Goal: Check status

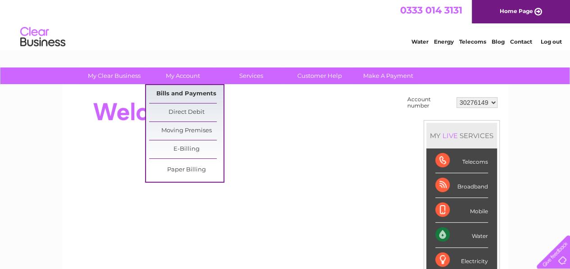
click at [178, 93] on link "Bills and Payments" at bounding box center [186, 94] width 74 height 18
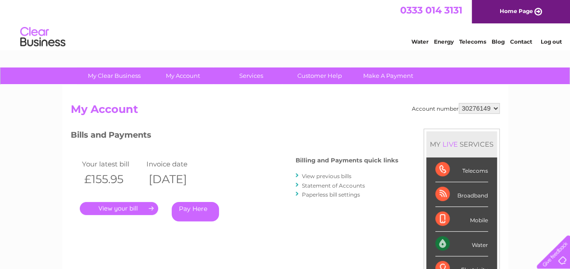
click at [122, 209] on link "." at bounding box center [119, 208] width 78 height 13
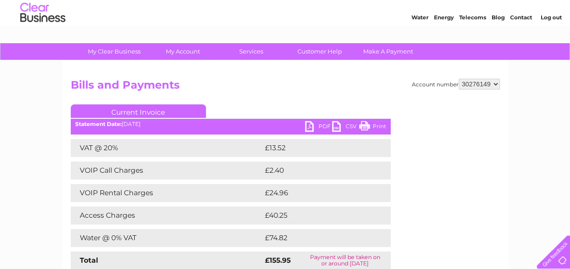
scroll to position [4, 0]
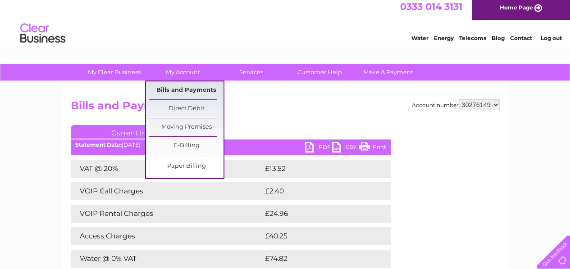
click at [191, 88] on link "Bills and Payments" at bounding box center [186, 91] width 74 height 18
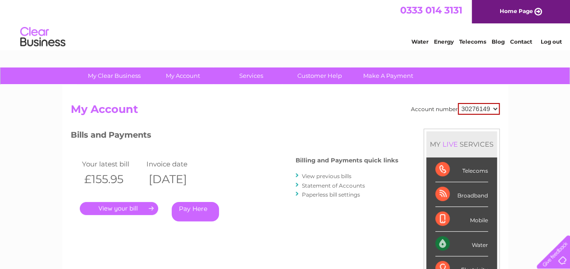
scroll to position [45, 0]
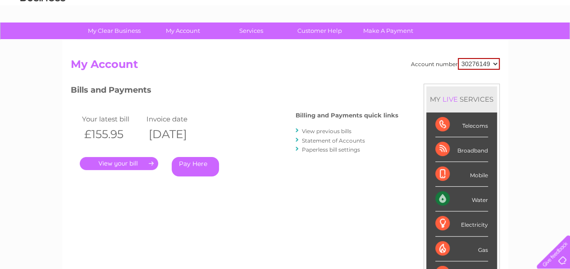
click at [339, 141] on link "Statement of Accounts" at bounding box center [333, 140] width 63 height 7
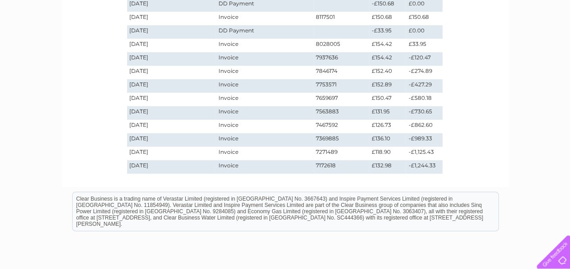
scroll to position [135, 0]
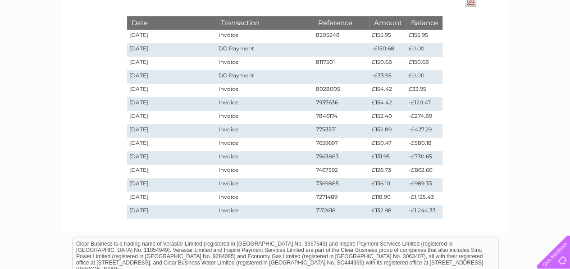
click at [252, 210] on td "Invoice" at bounding box center [264, 212] width 97 height 14
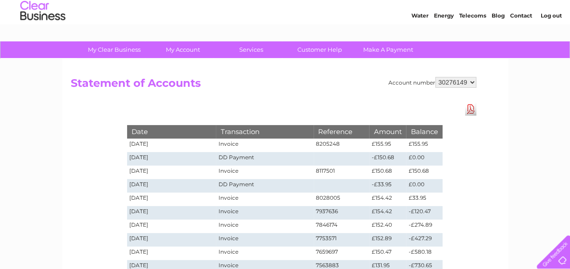
scroll to position [0, 0]
